Goal: Transaction & Acquisition: Purchase product/service

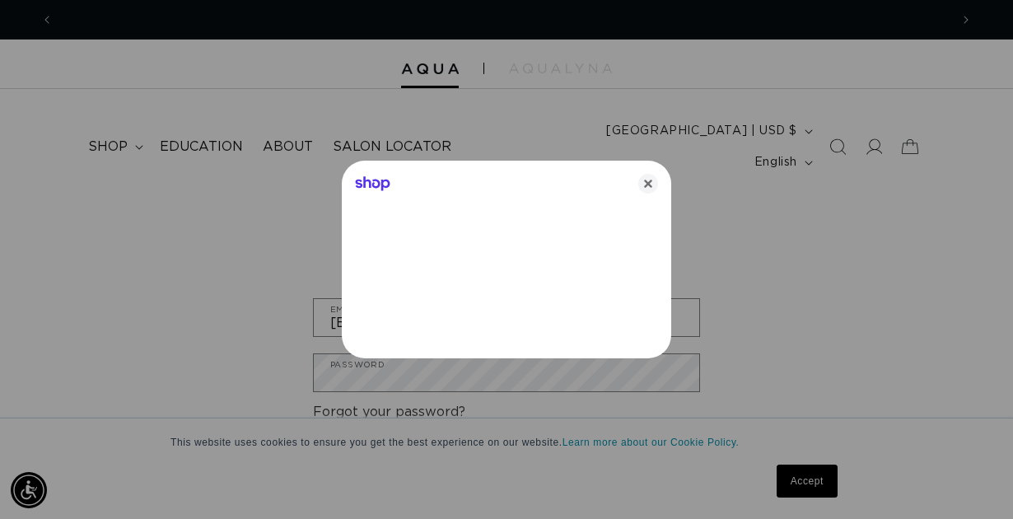
scroll to position [0, 1791]
click at [648, 186] on icon "Close" at bounding box center [648, 184] width 20 height 20
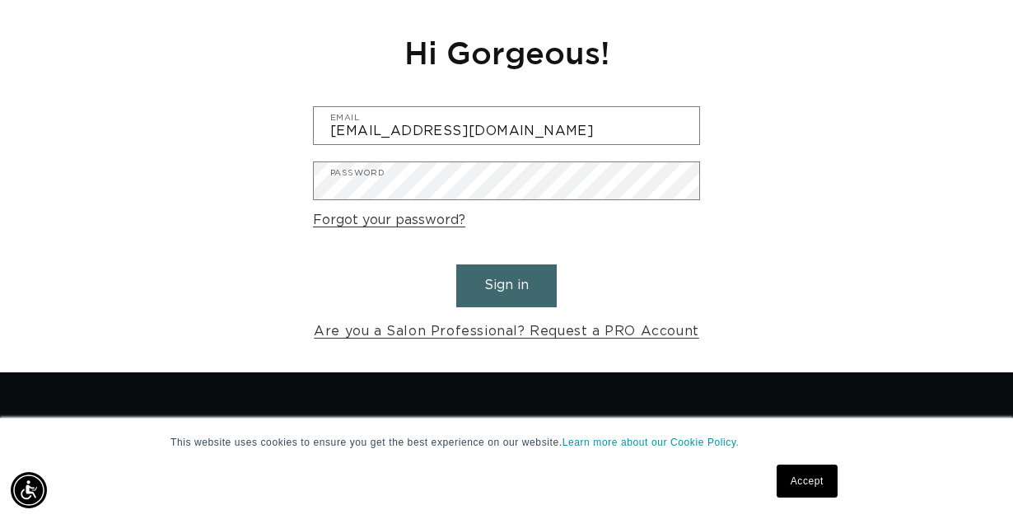
scroll to position [0, 0]
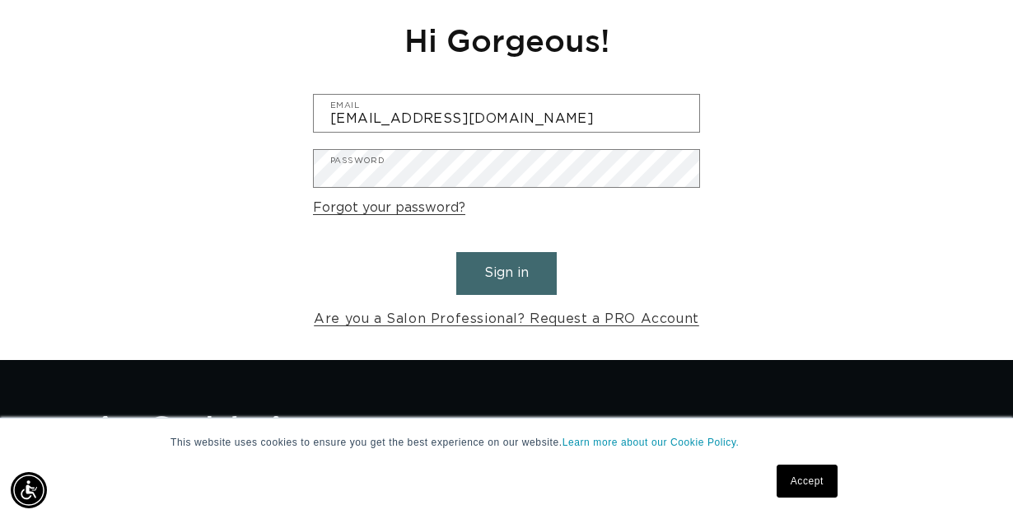
click at [542, 252] on button "Sign in" at bounding box center [506, 273] width 100 height 42
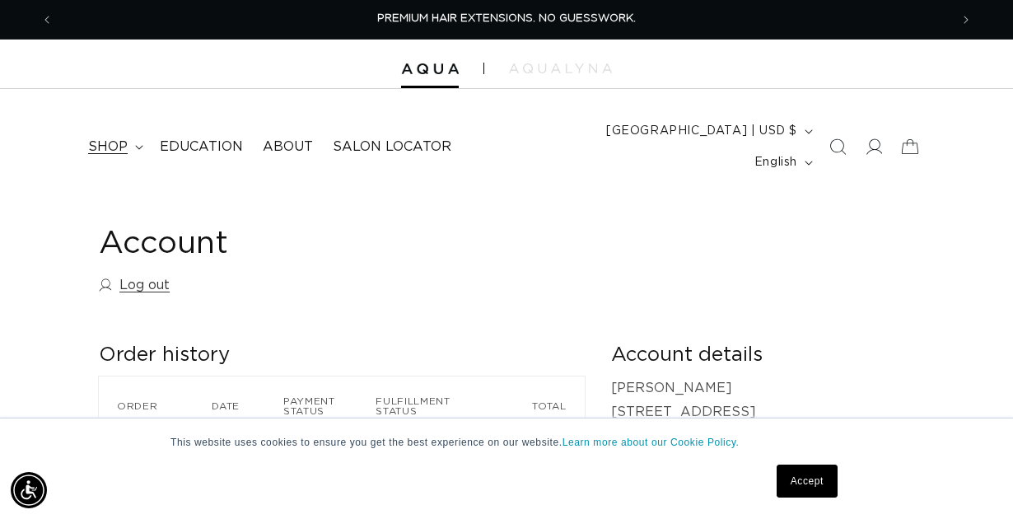
scroll to position [0, 896]
click at [104, 138] on span "shop" at bounding box center [108, 146] width 40 height 17
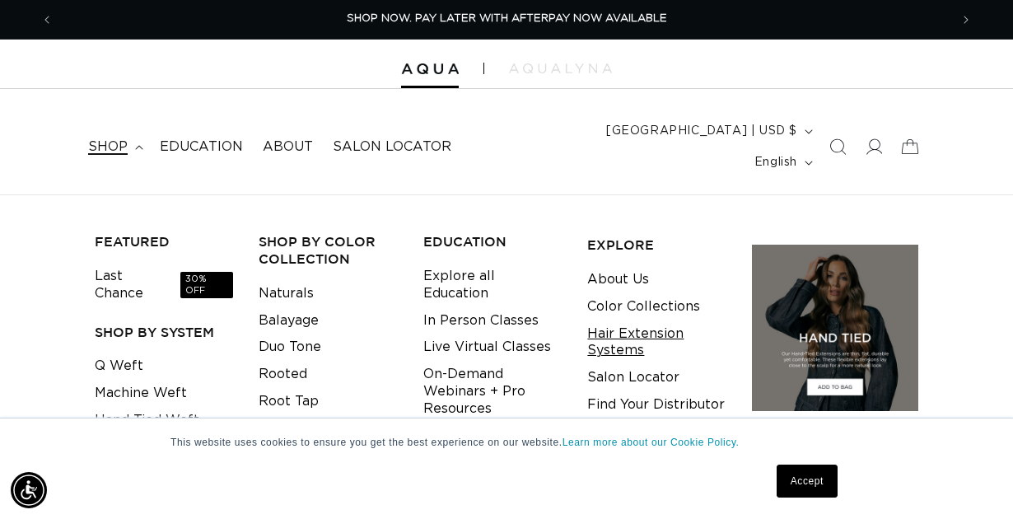
click at [619, 320] on link "Hair Extension Systems" at bounding box center [656, 342] width 138 height 44
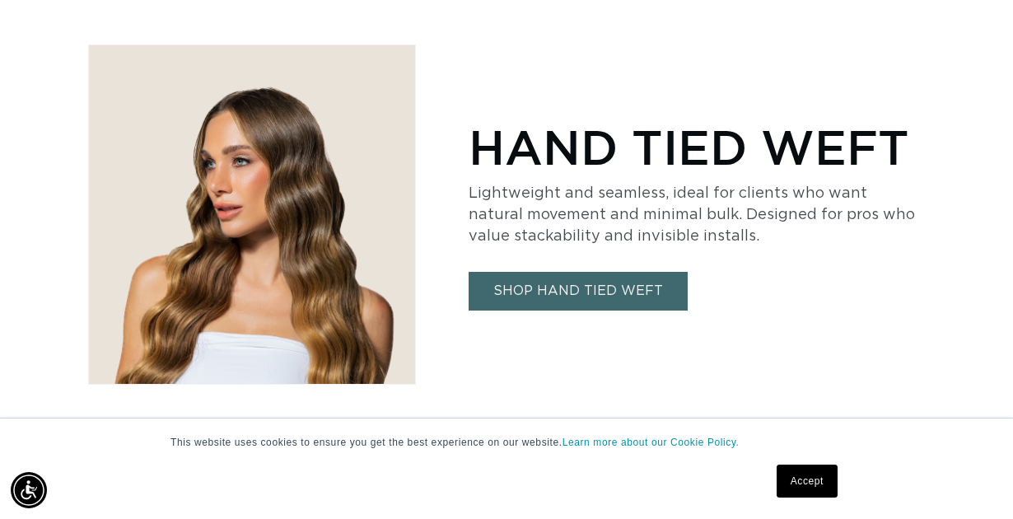
scroll to position [1706, 0]
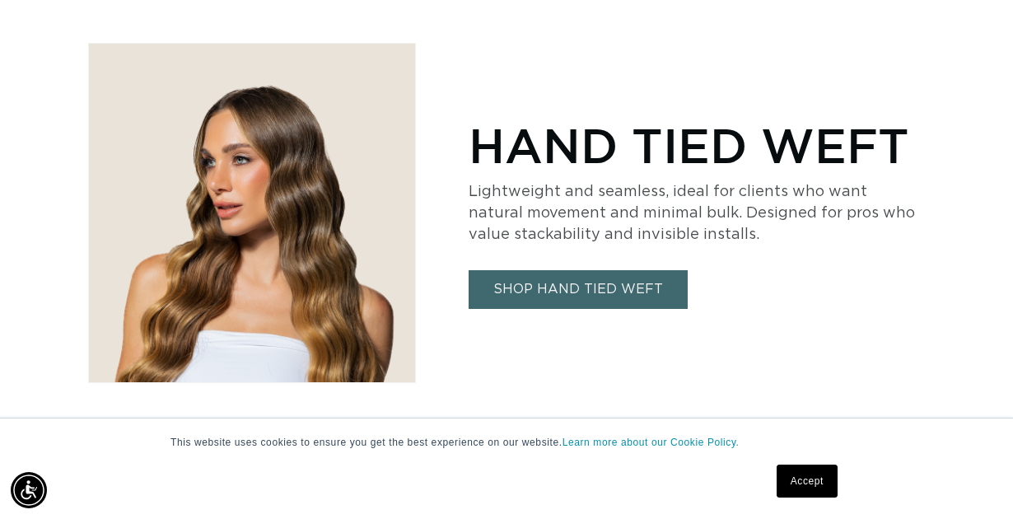
click at [577, 270] on link "SHOP HAND TIED WEFT" at bounding box center [577, 289] width 219 height 39
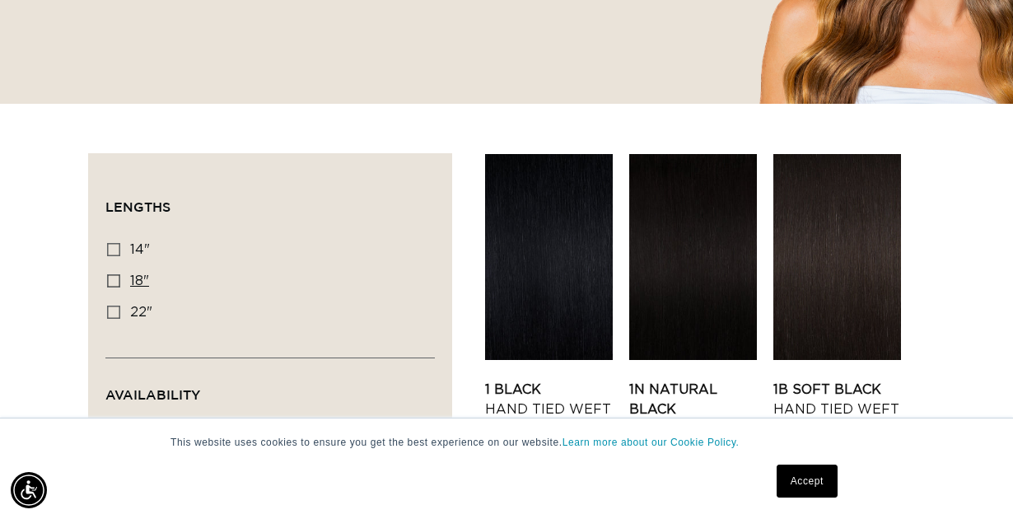
click at [112, 274] on icon at bounding box center [113, 280] width 13 height 13
click at [112, 274] on input "18" 18" (35 products)" at bounding box center [113, 280] width 13 height 13
checkbox input "true"
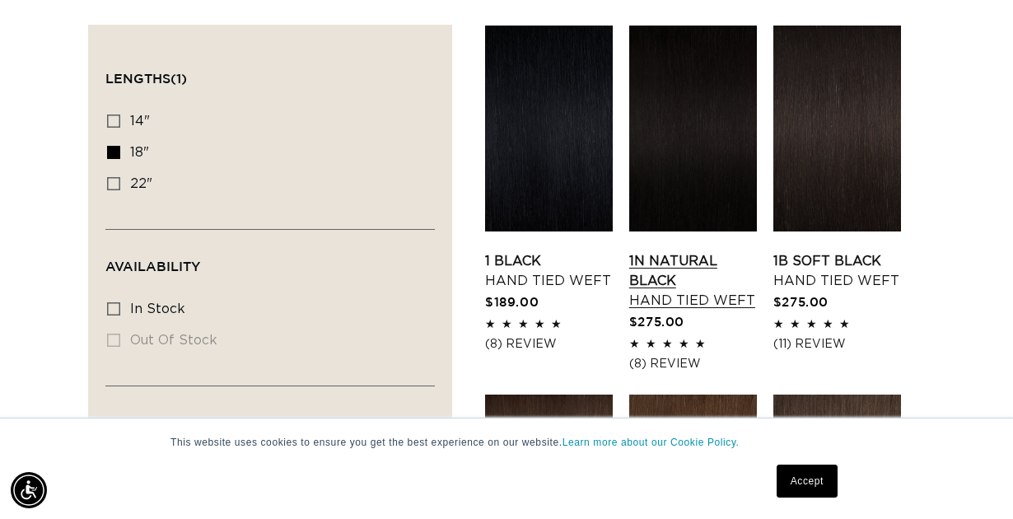
click at [698, 251] on link "1N Natural Black Hand Tied Weft" at bounding box center [693, 280] width 128 height 59
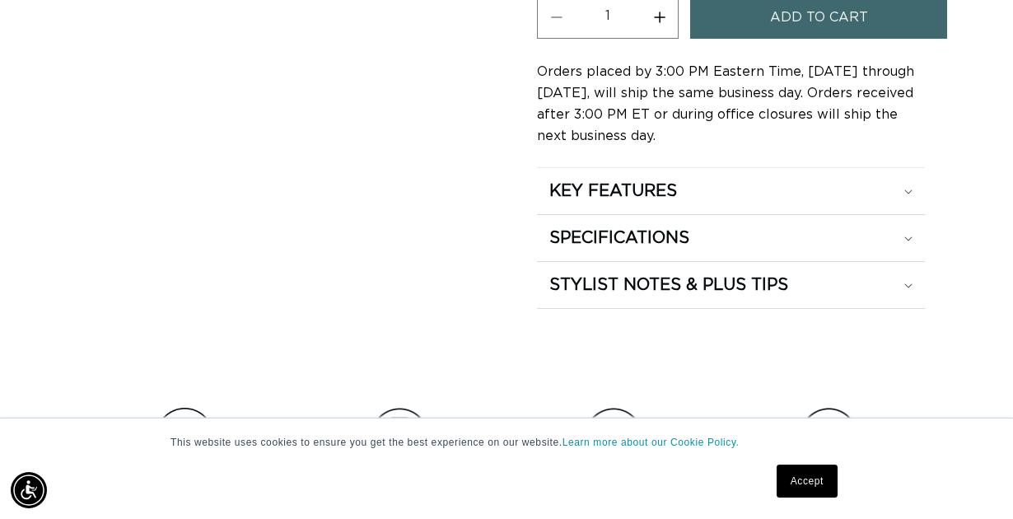
scroll to position [1114, 0]
click at [731, 179] on div "KEY FEATURES" at bounding box center [730, 189] width 363 height 21
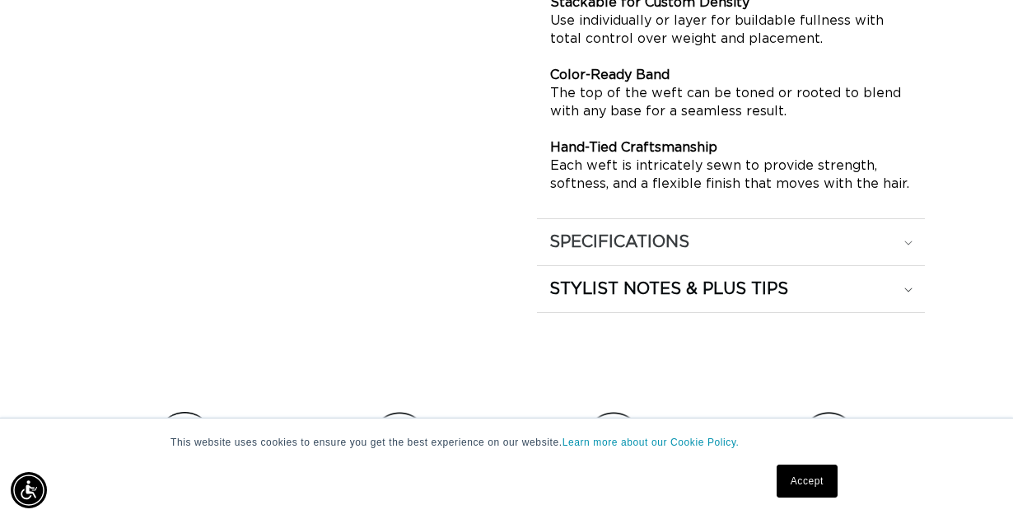
scroll to position [0, 1791]
click at [689, 231] on h2 "SPECIFICATIONS" at bounding box center [619, 241] width 140 height 21
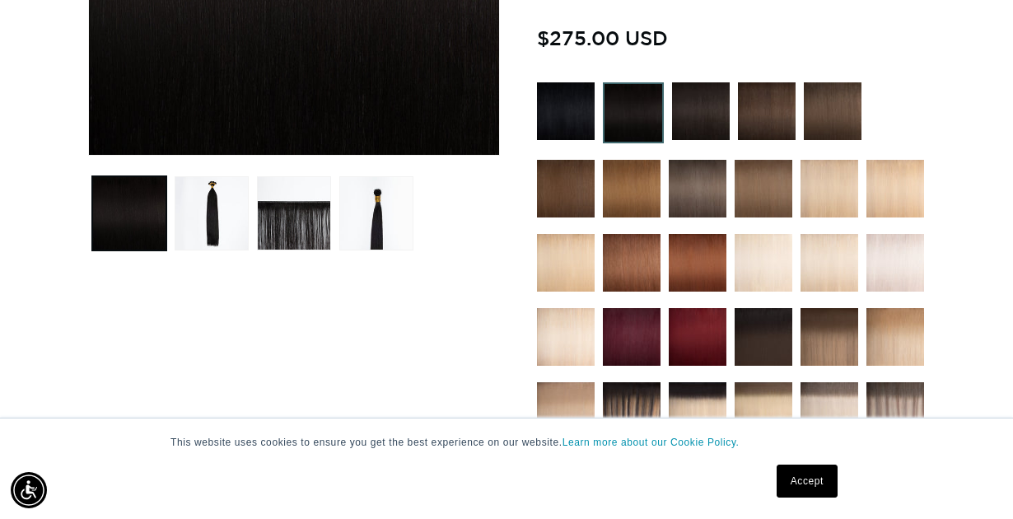
scroll to position [520, 0]
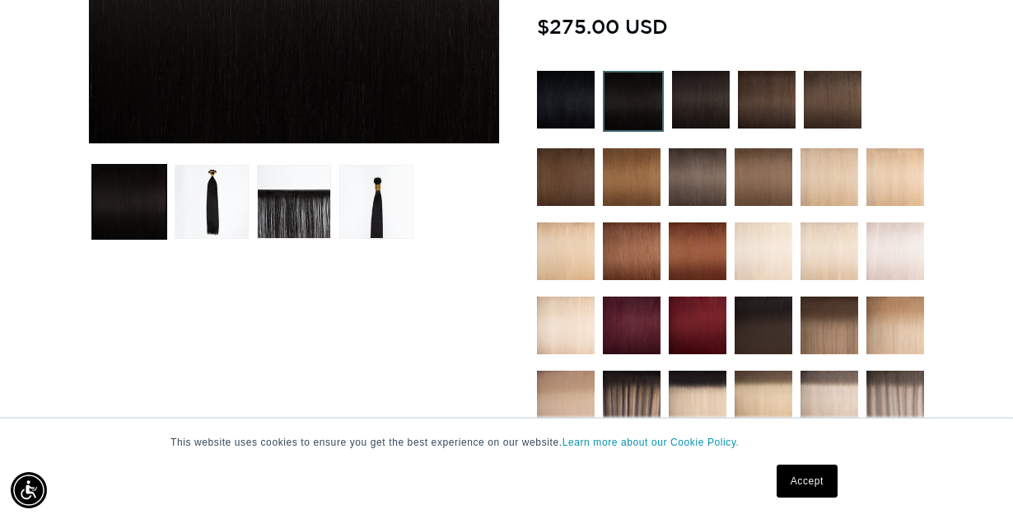
click at [762, 298] on img at bounding box center [763, 325] width 58 height 58
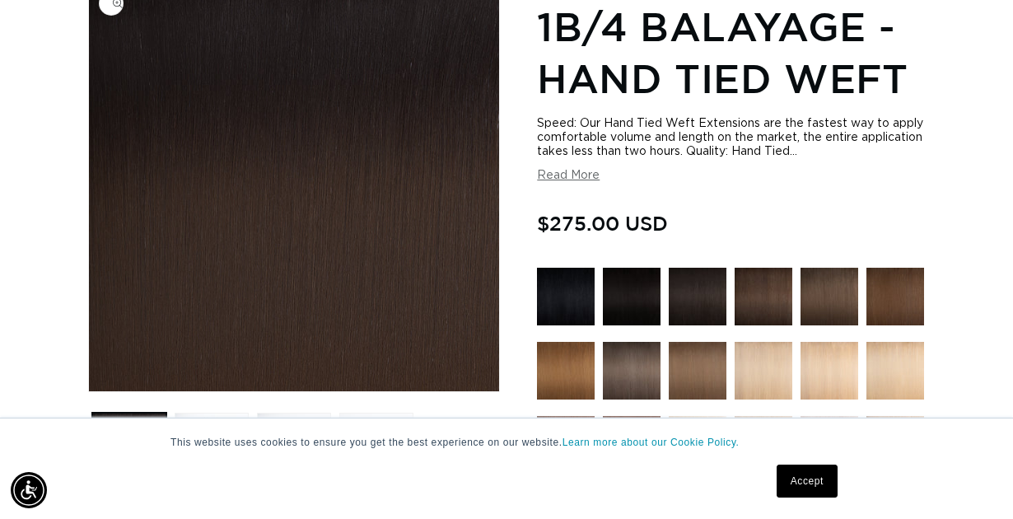
scroll to position [0, 1791]
click at [301, 412] on button "Load image 3 in gallery view" at bounding box center [294, 449] width 74 height 74
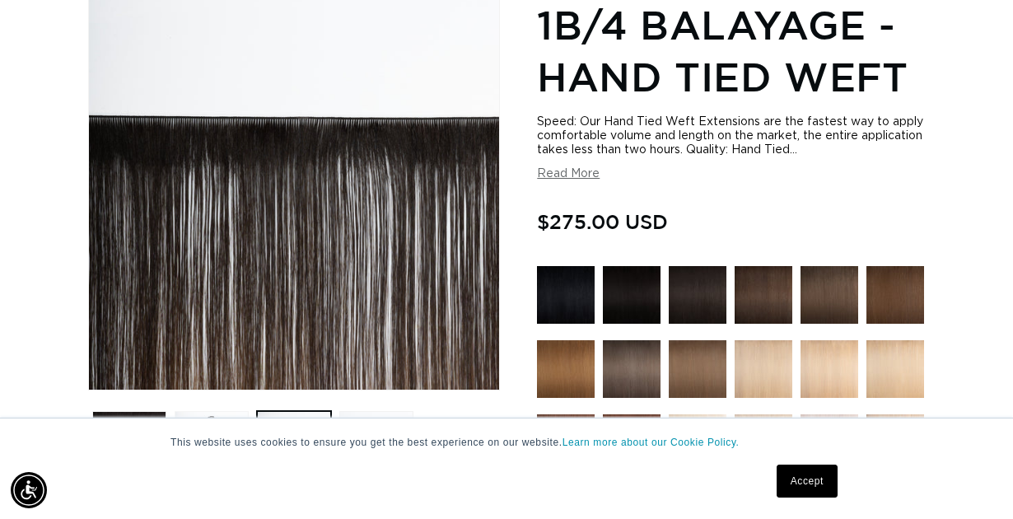
scroll to position [478, 0]
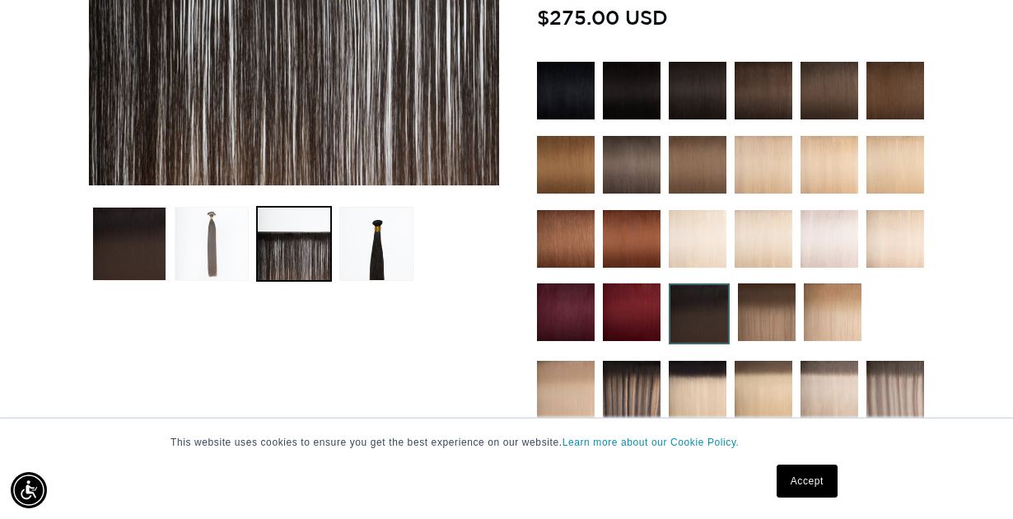
click at [216, 226] on button "Load image 2 in gallery view" at bounding box center [212, 244] width 74 height 74
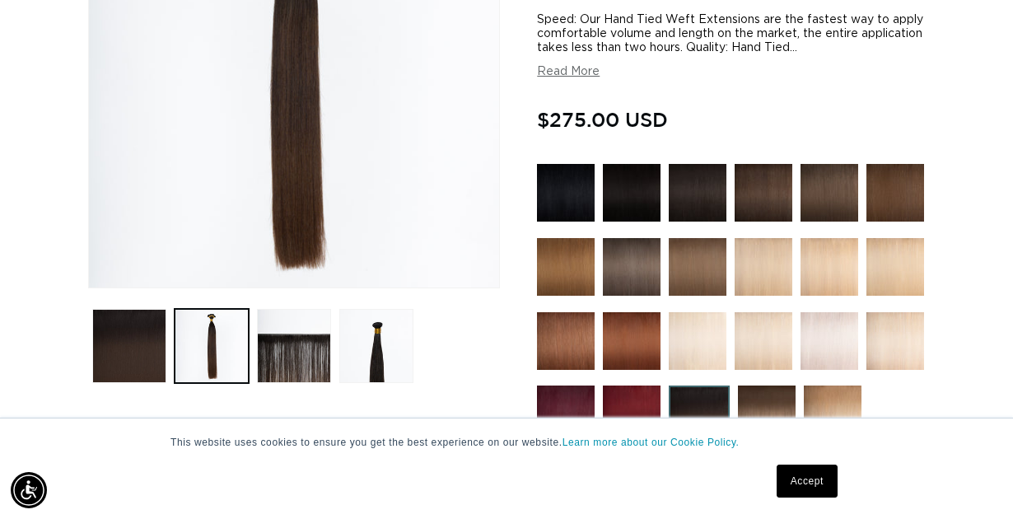
scroll to position [0, 896]
click at [691, 180] on img at bounding box center [697, 193] width 58 height 58
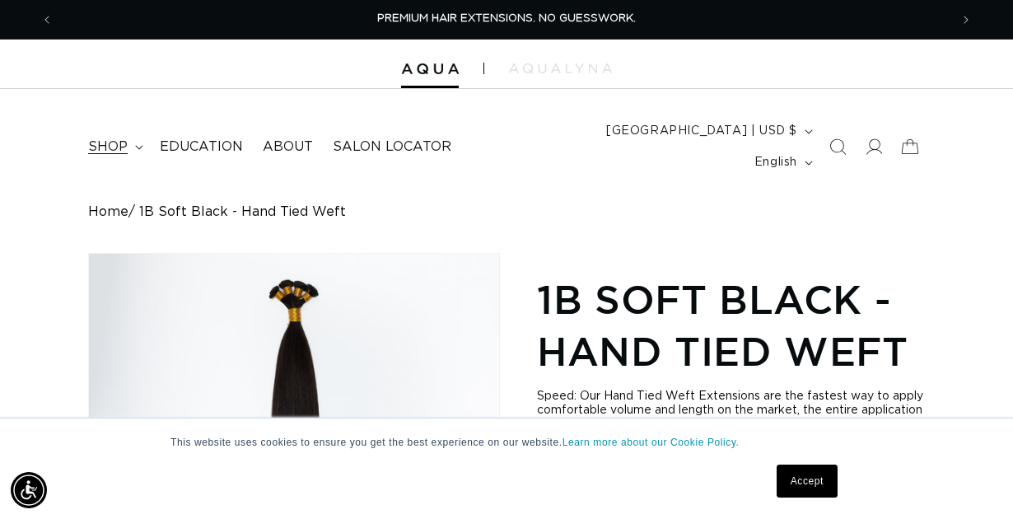
click at [105, 138] on span "shop" at bounding box center [108, 146] width 40 height 17
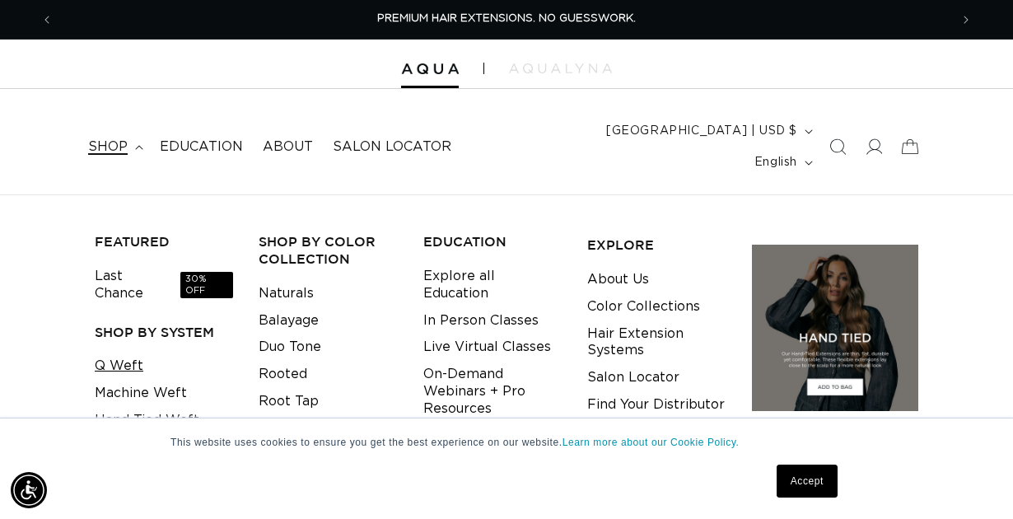
click at [137, 352] on link "Q Weft" at bounding box center [119, 365] width 49 height 27
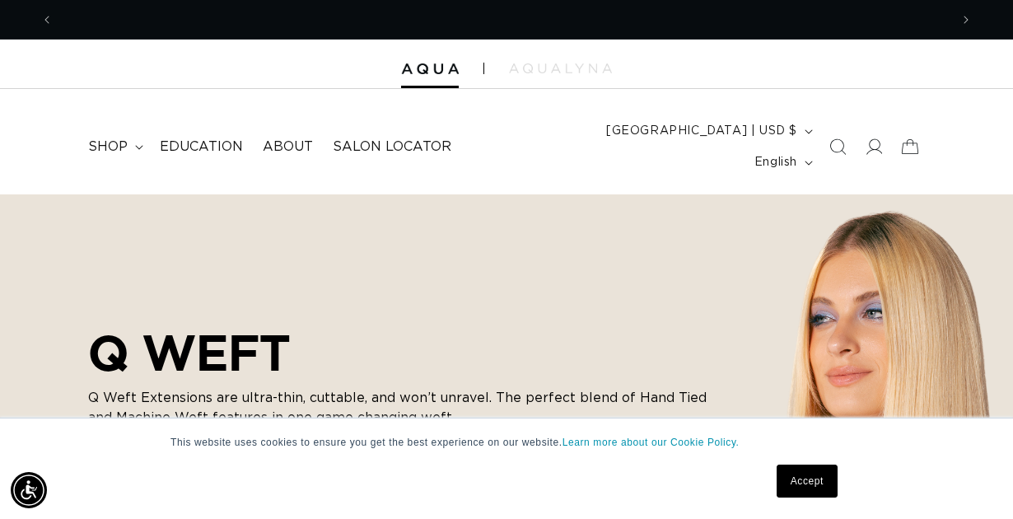
scroll to position [0, 896]
click at [798, 480] on link "Accept" at bounding box center [806, 480] width 61 height 33
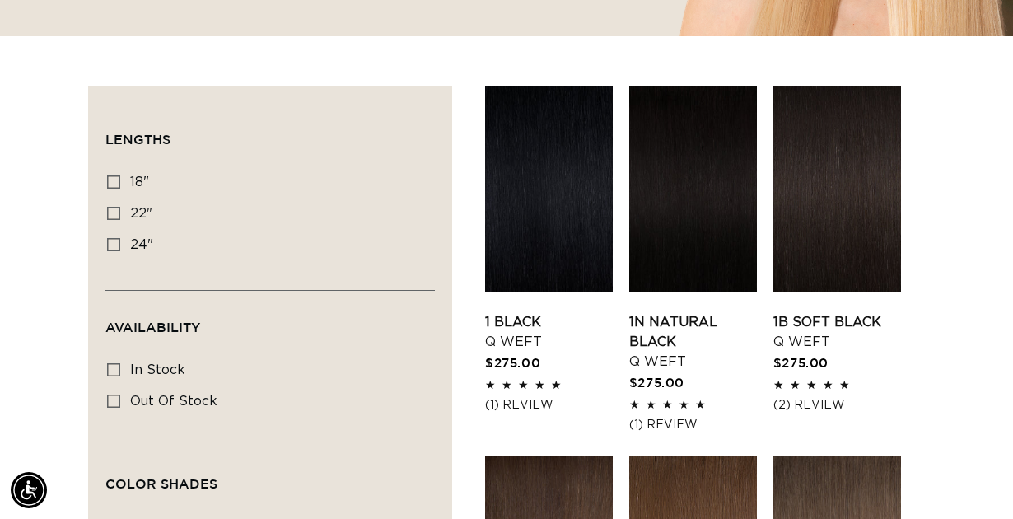
scroll to position [0, 0]
click at [109, 175] on icon at bounding box center [113, 181] width 13 height 13
click at [109, 175] on input "18" 18" (5 products)" at bounding box center [113, 181] width 13 height 13
checkbox input "true"
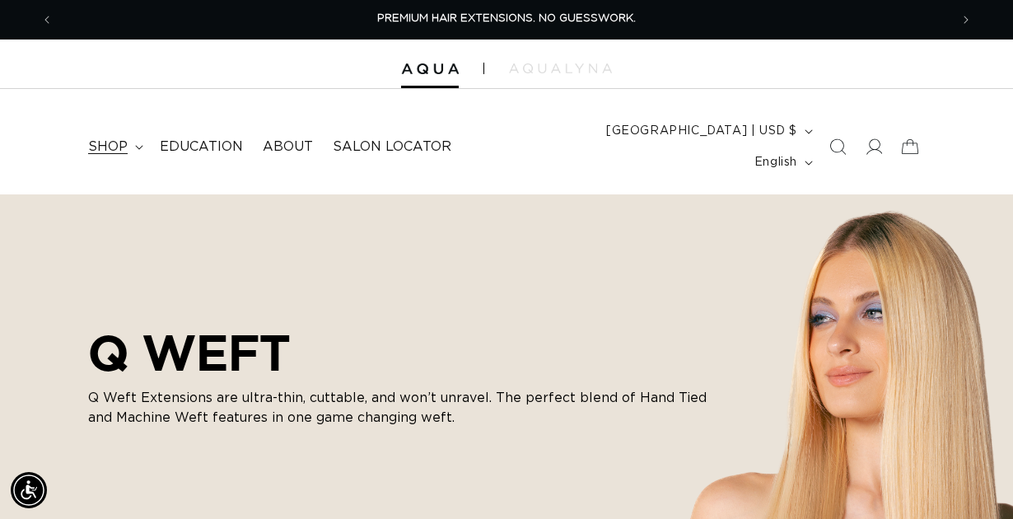
click at [116, 141] on span "shop" at bounding box center [108, 146] width 40 height 17
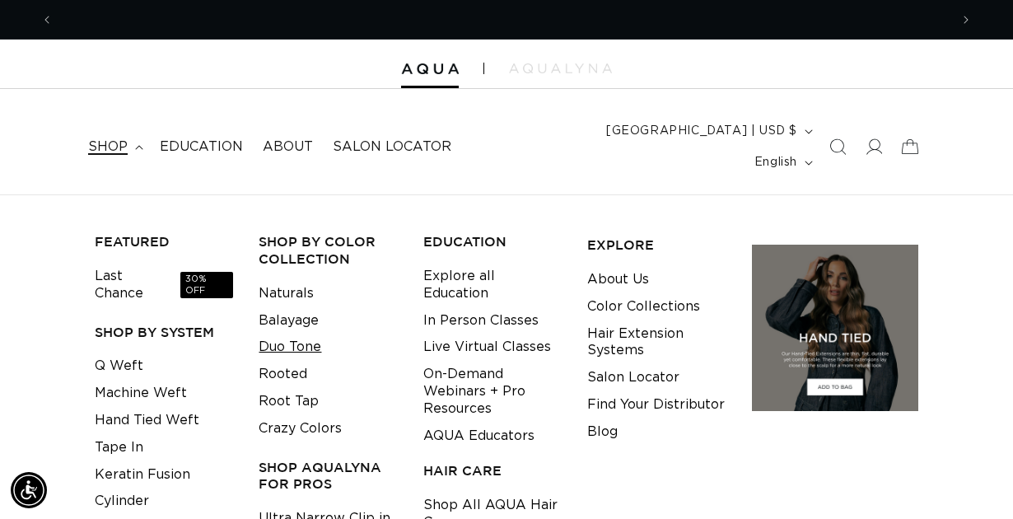
scroll to position [0, 1791]
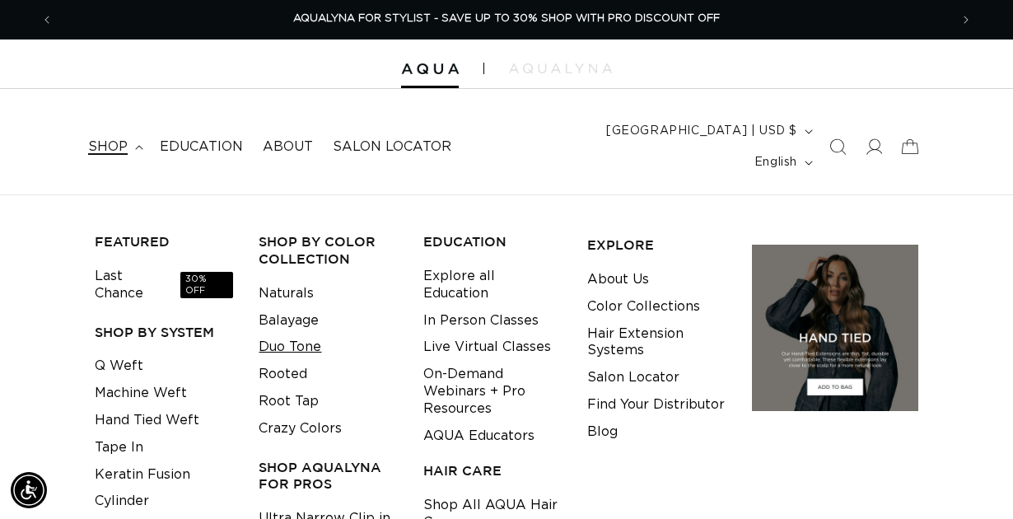
click at [314, 333] on link "Duo Tone" at bounding box center [289, 346] width 63 height 27
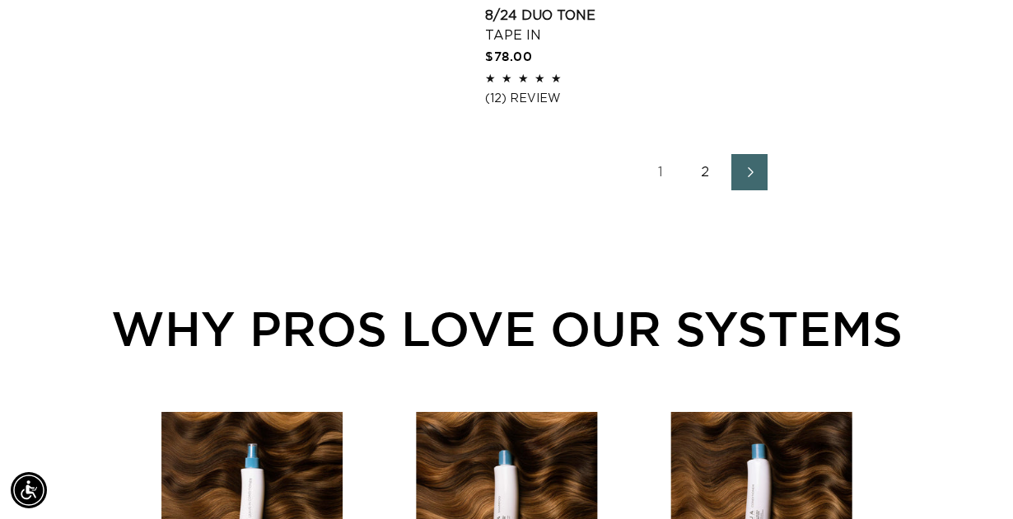
click at [706, 173] on link "2" at bounding box center [705, 172] width 36 height 36
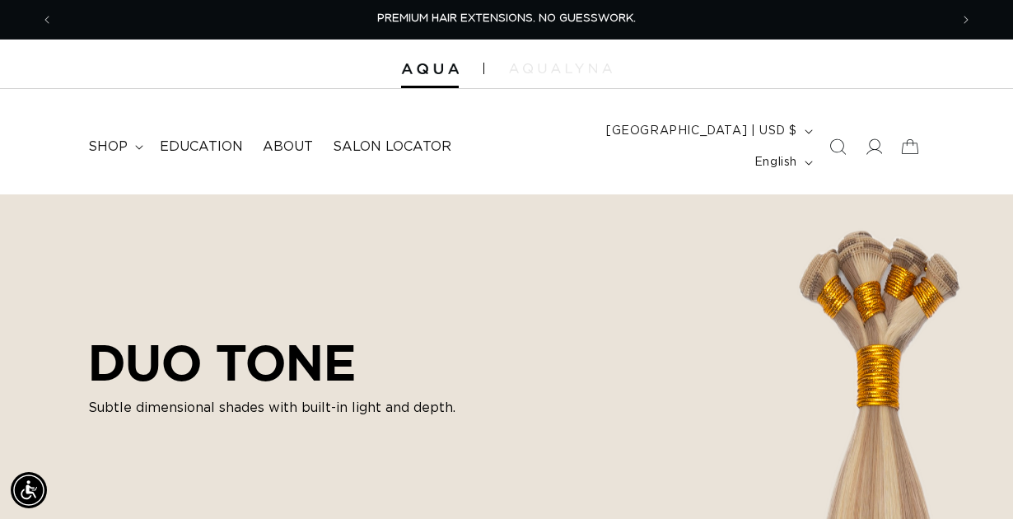
click at [546, 68] on img at bounding box center [560, 68] width 103 height 10
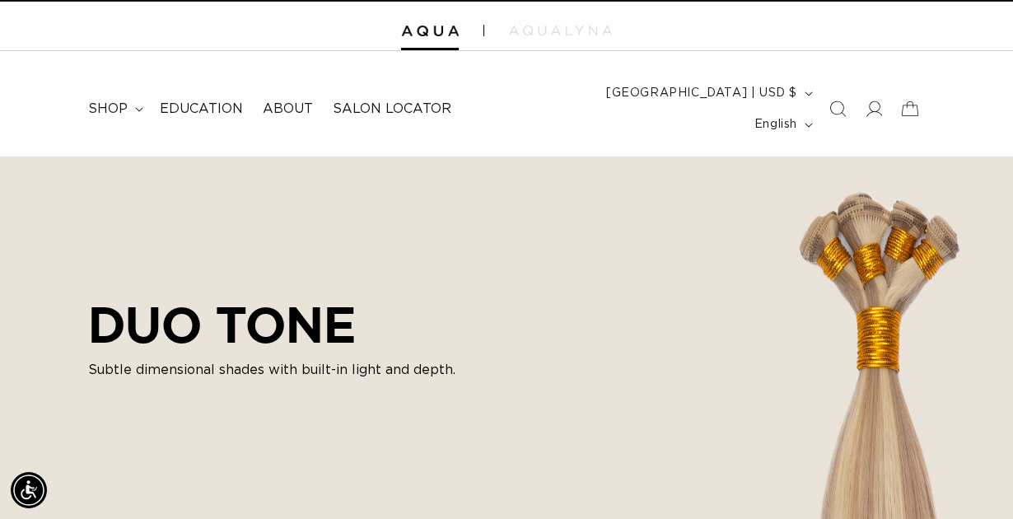
scroll to position [36, 0]
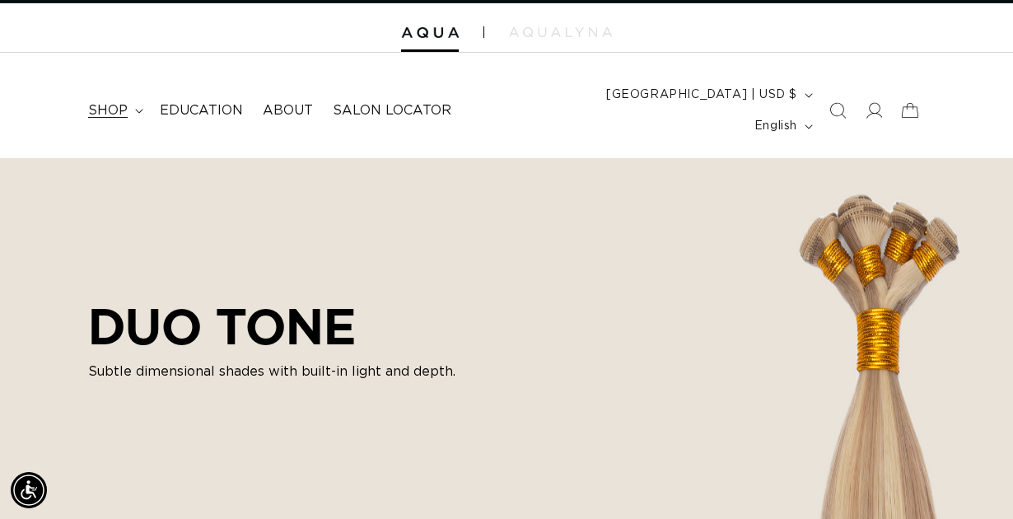
click at [102, 102] on span "shop" at bounding box center [108, 110] width 40 height 17
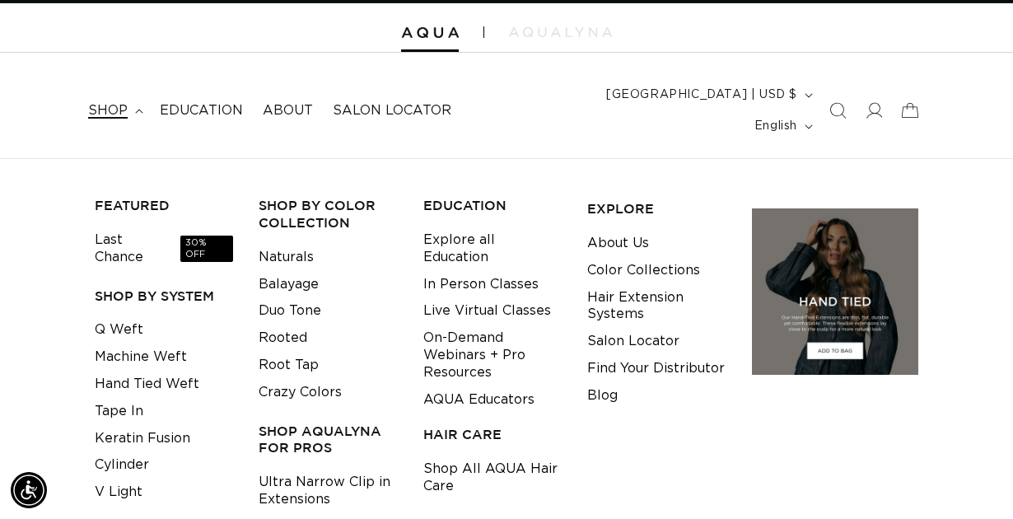
scroll to position [0, 896]
click at [145, 226] on link "Last Chance 30% OFF" at bounding box center [164, 248] width 138 height 44
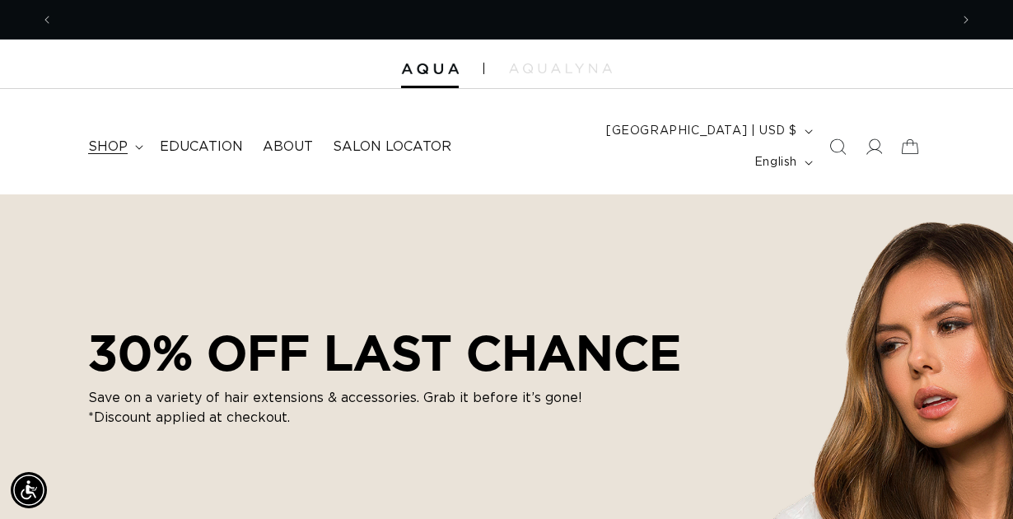
scroll to position [0, 896]
click at [109, 138] on span "shop" at bounding box center [108, 146] width 40 height 17
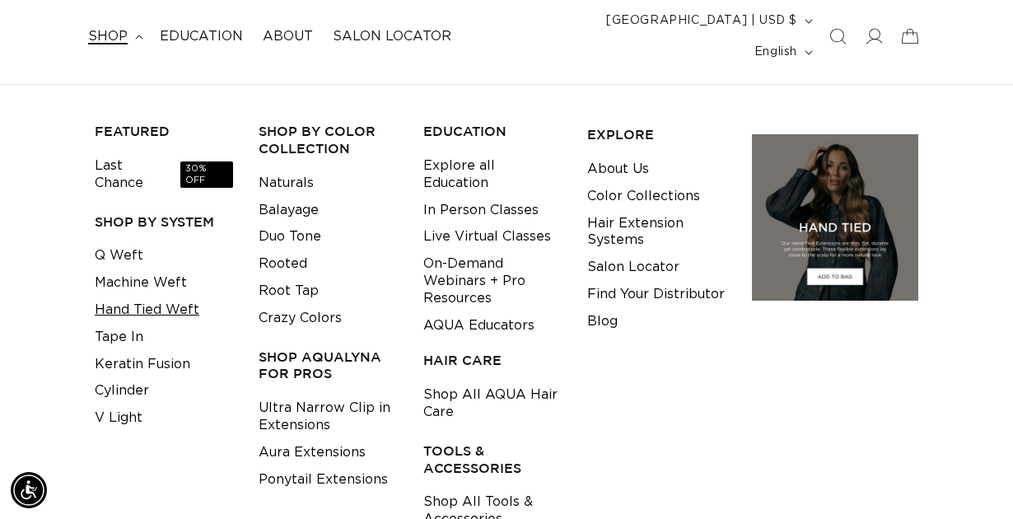
scroll to position [0, 0]
click at [142, 296] on link "Hand Tied Weft" at bounding box center [147, 309] width 105 height 27
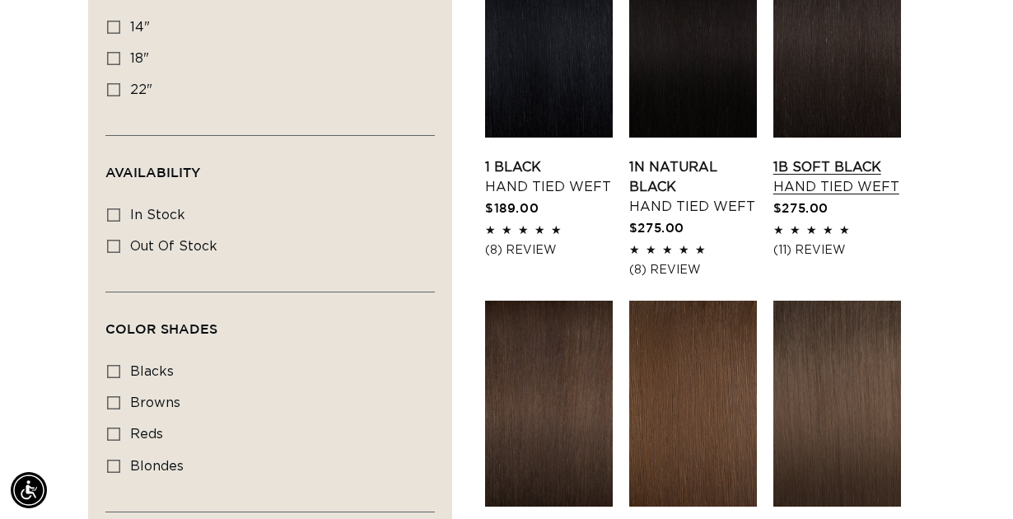
click at [818, 157] on link "1B Soft Black Hand Tied Weft" at bounding box center [837, 177] width 128 height 40
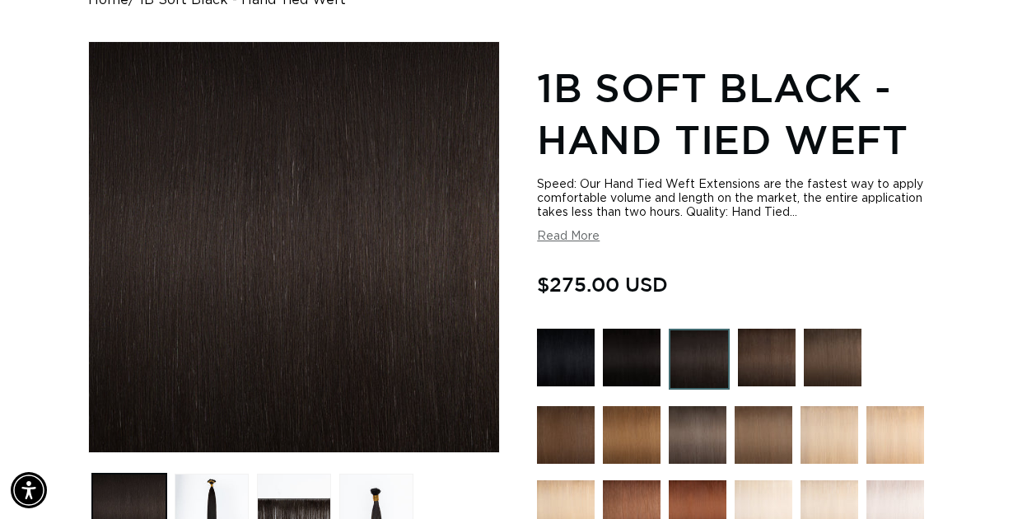
scroll to position [0, 896]
